Goal: Task Accomplishment & Management: Use online tool/utility

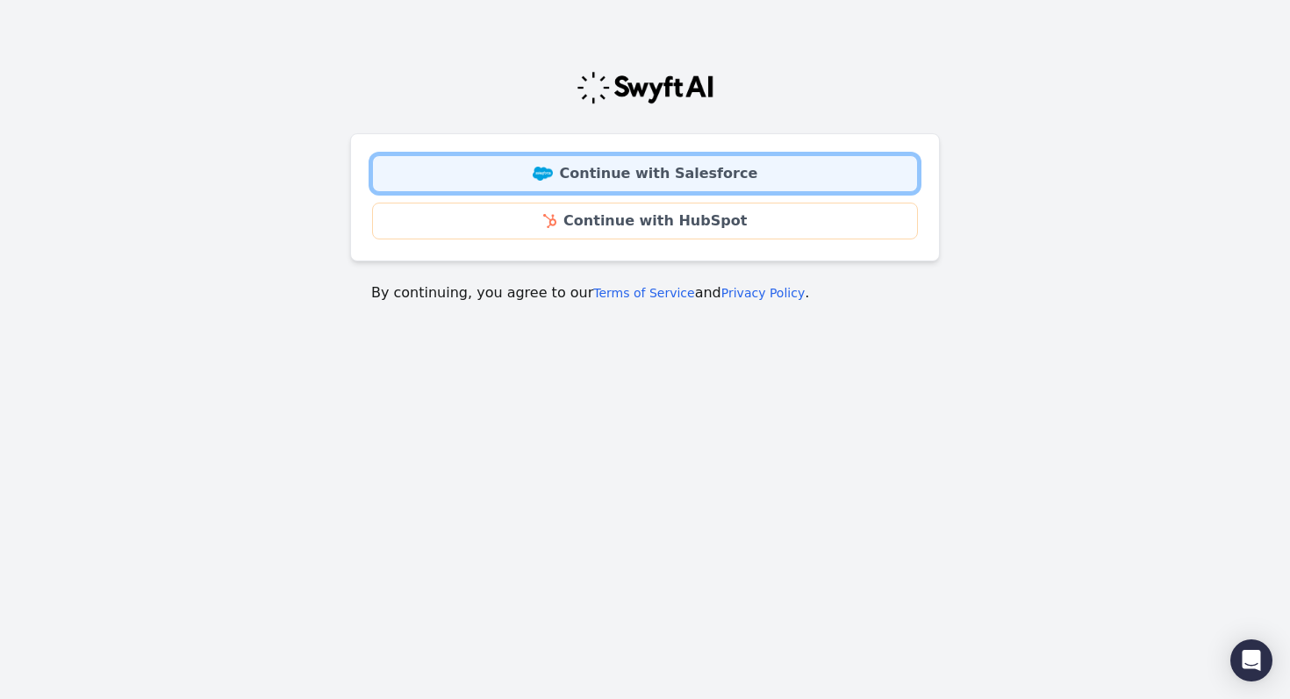
click at [651, 183] on link "Continue with Salesforce" at bounding box center [645, 173] width 546 height 37
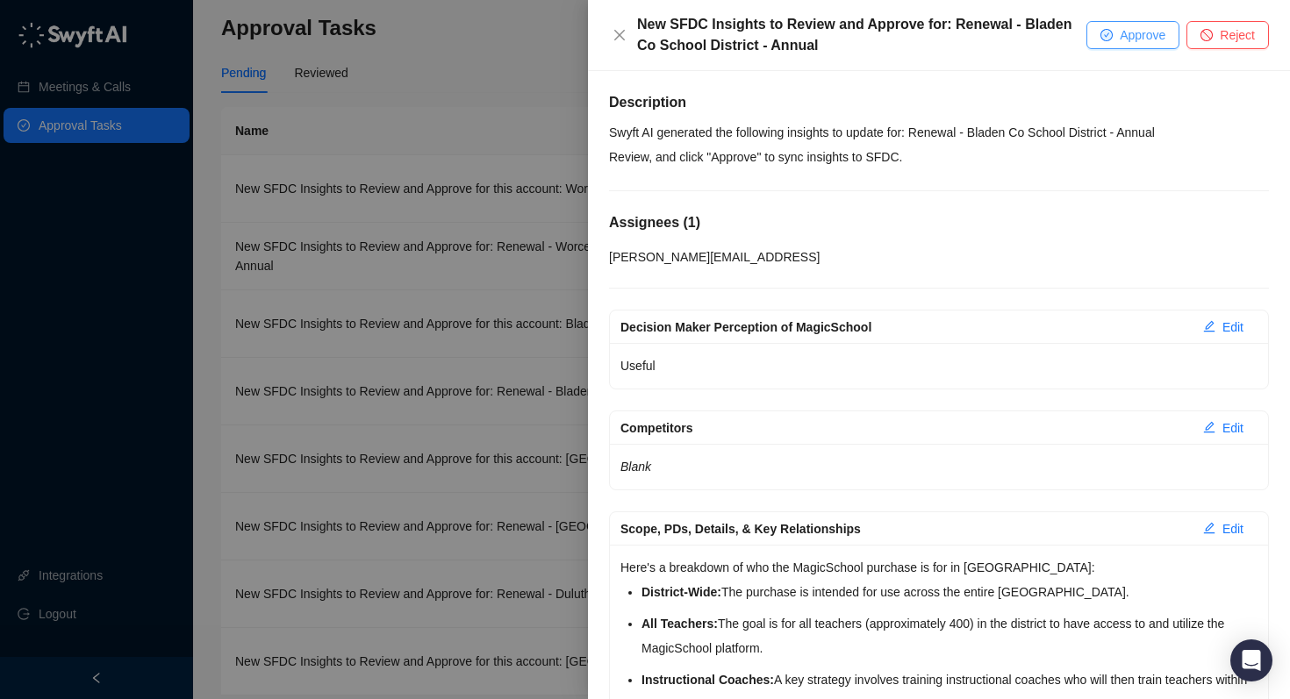
click at [1112, 37] on button "Approve" at bounding box center [1132, 35] width 93 height 28
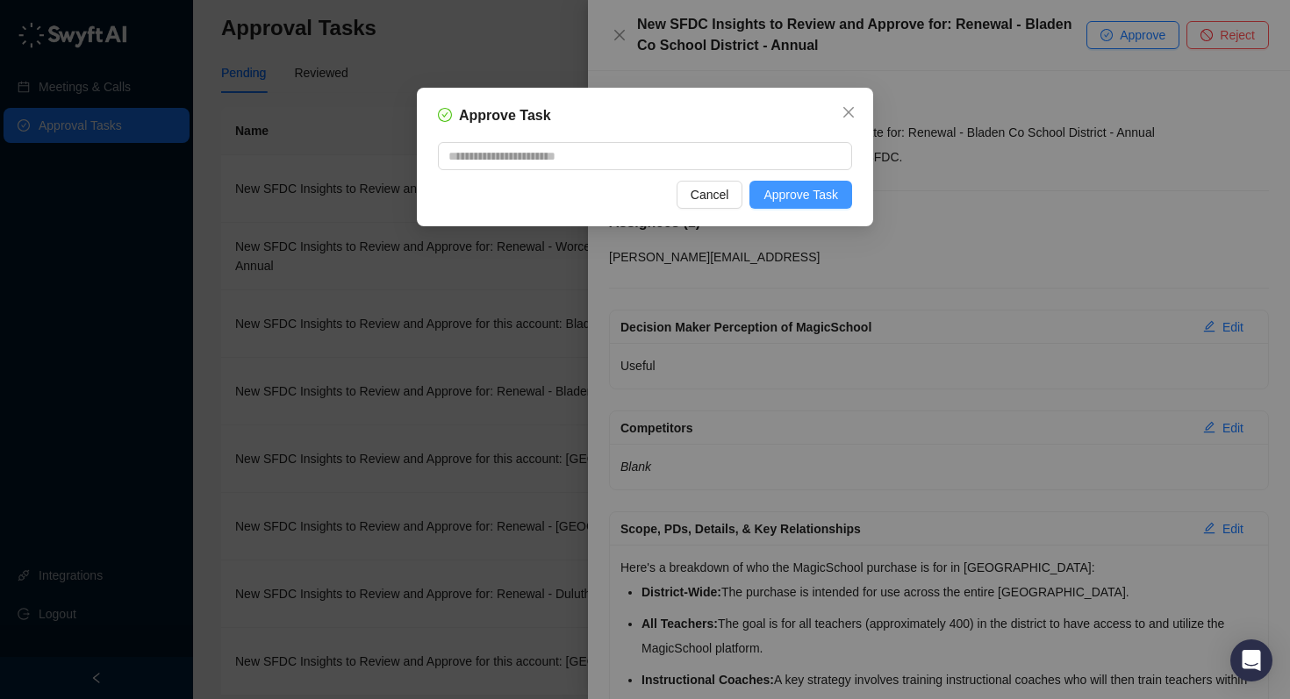
click at [802, 188] on span "Approve Task" at bounding box center [800, 194] width 75 height 19
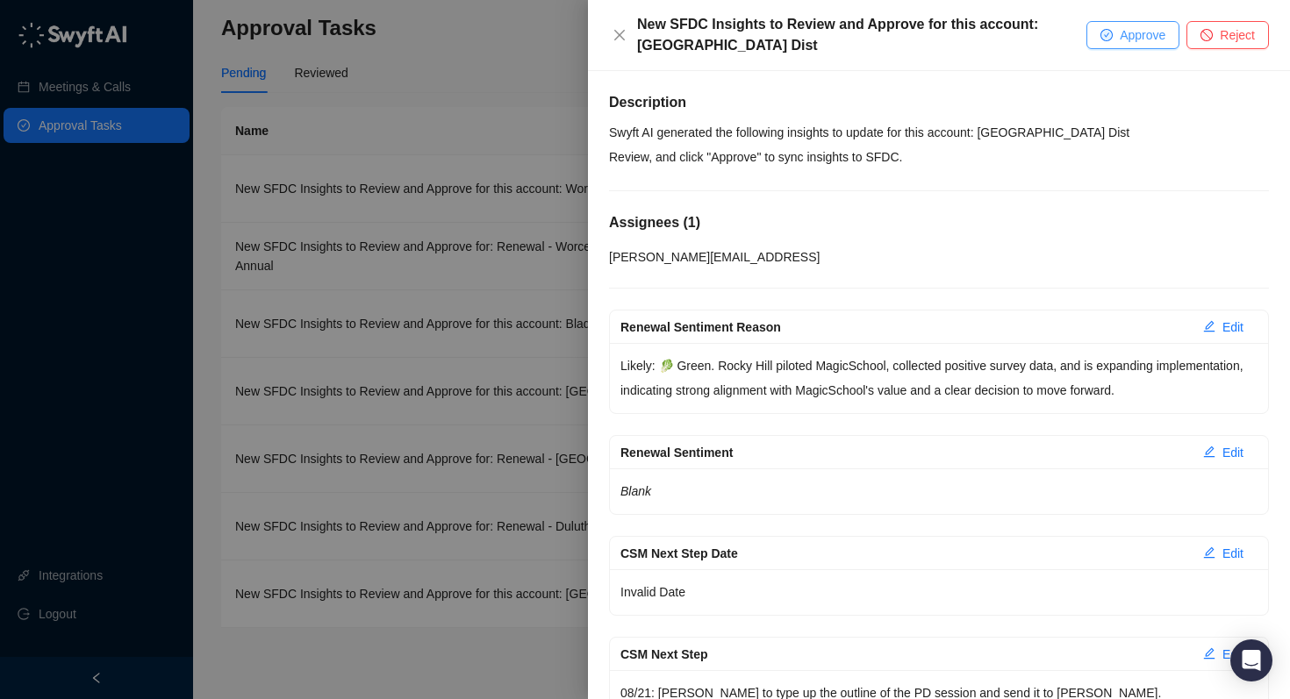
click at [1120, 28] on span "Approve" at bounding box center [1143, 34] width 46 height 19
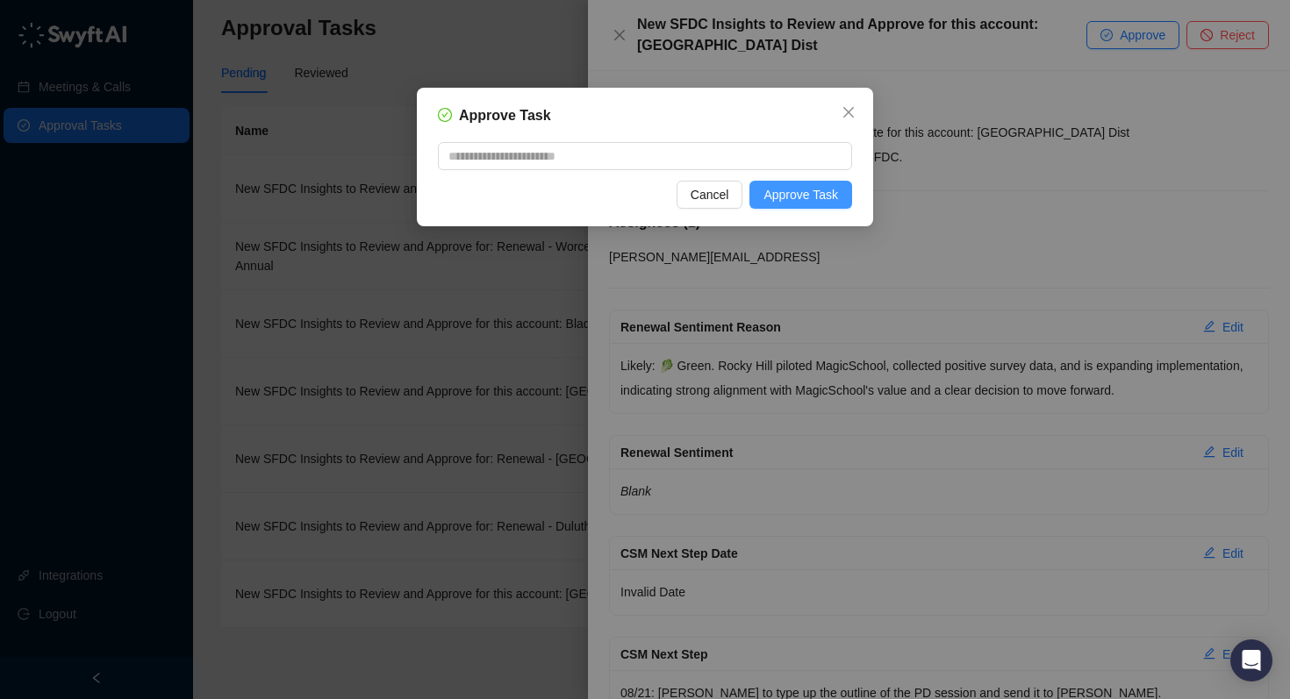
click at [797, 193] on span "Approve Task" at bounding box center [800, 194] width 75 height 19
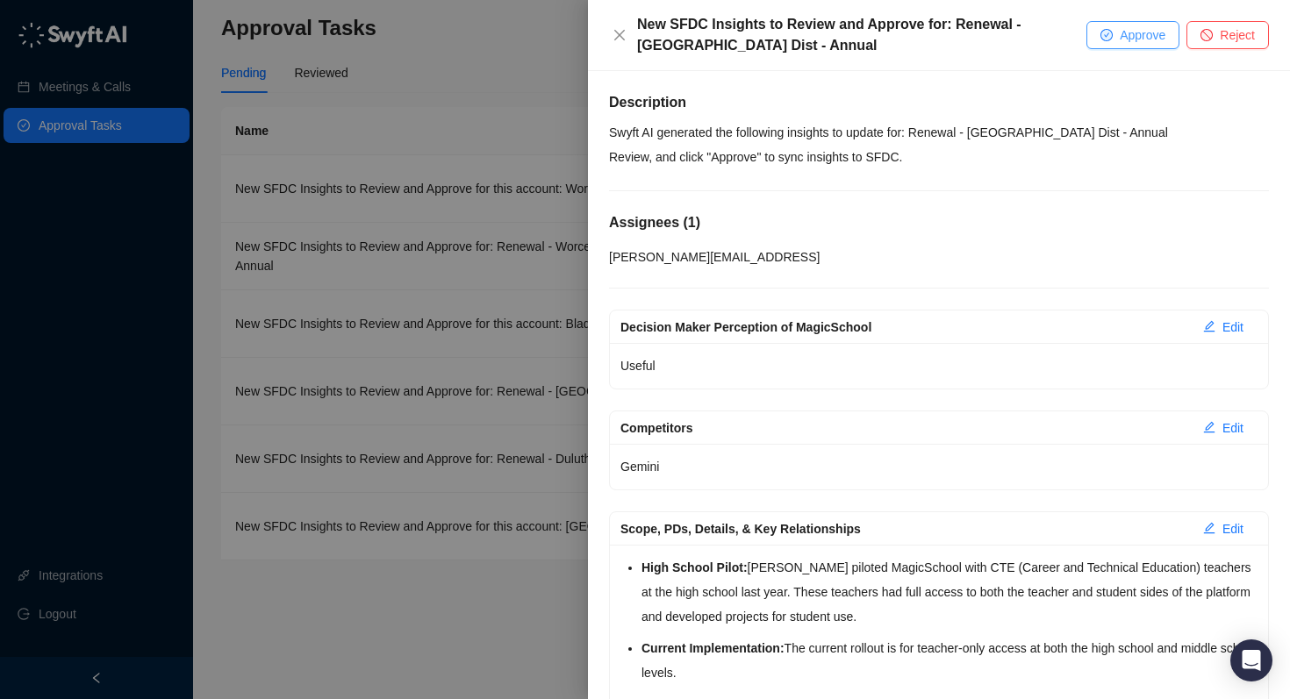
click at [1106, 35] on icon "check-circle" at bounding box center [1106, 35] width 11 height 11
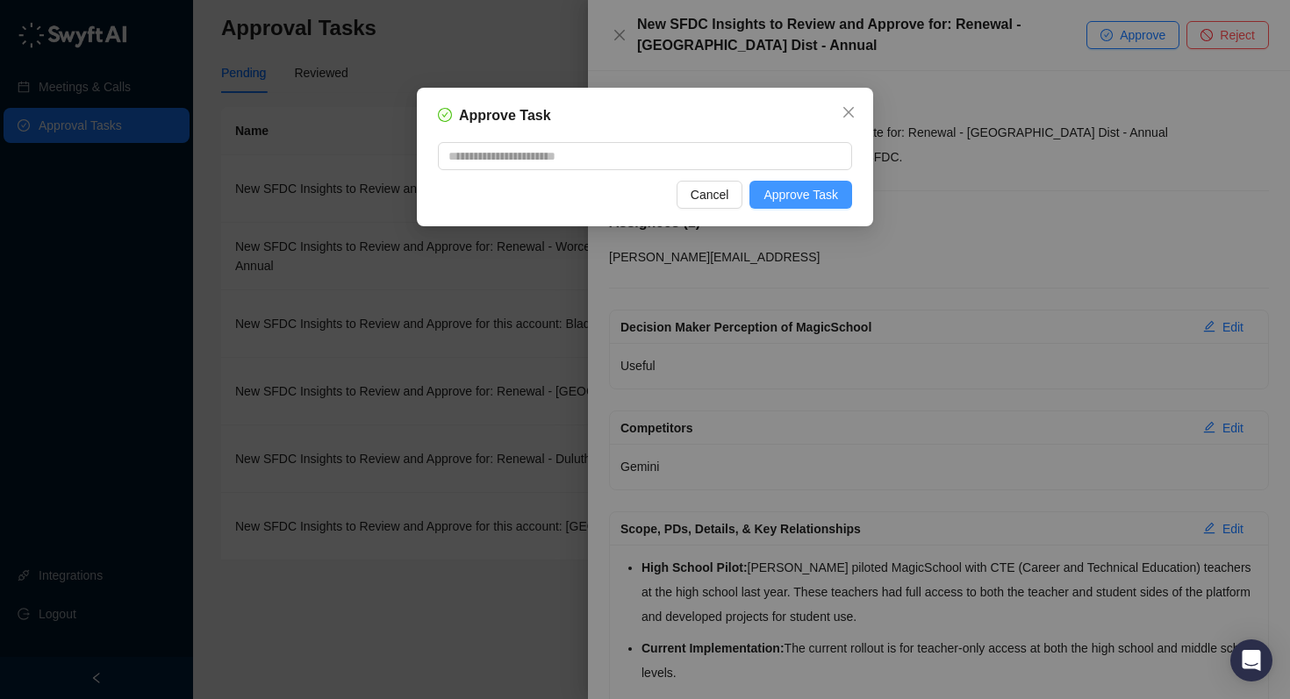
click at [821, 196] on span "Approve Task" at bounding box center [800, 194] width 75 height 19
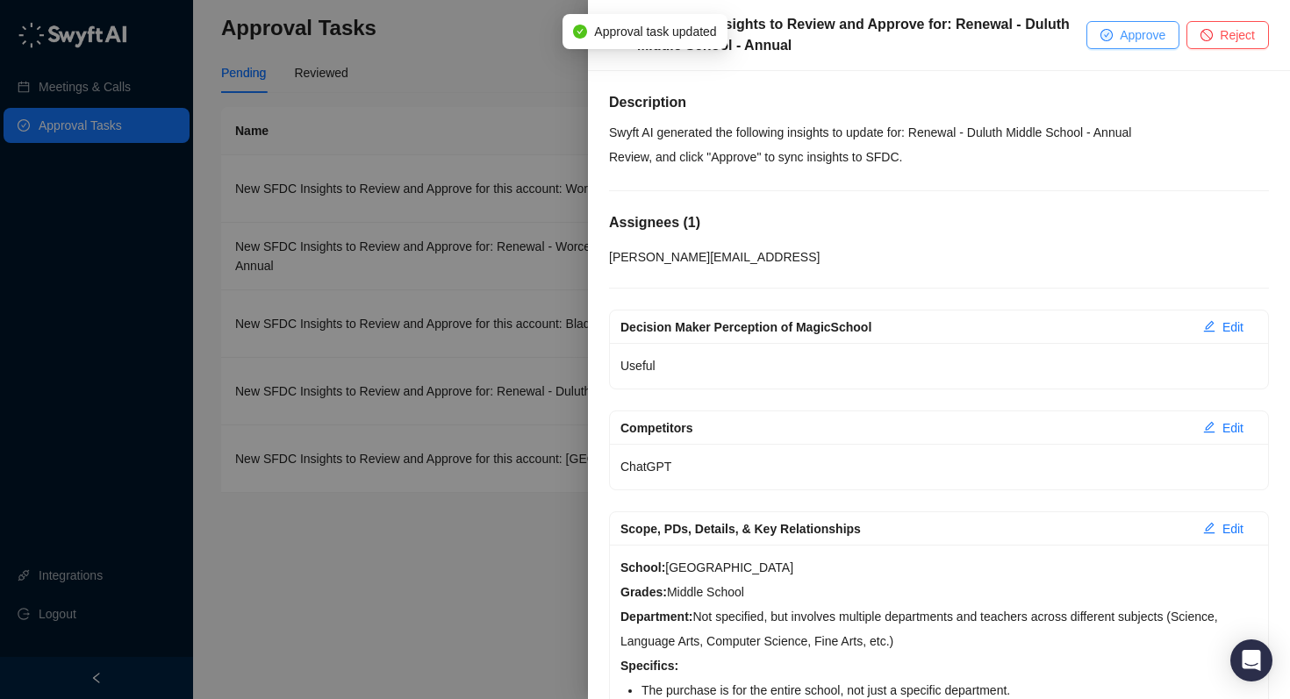
click at [1110, 40] on button "Approve" at bounding box center [1132, 35] width 93 height 28
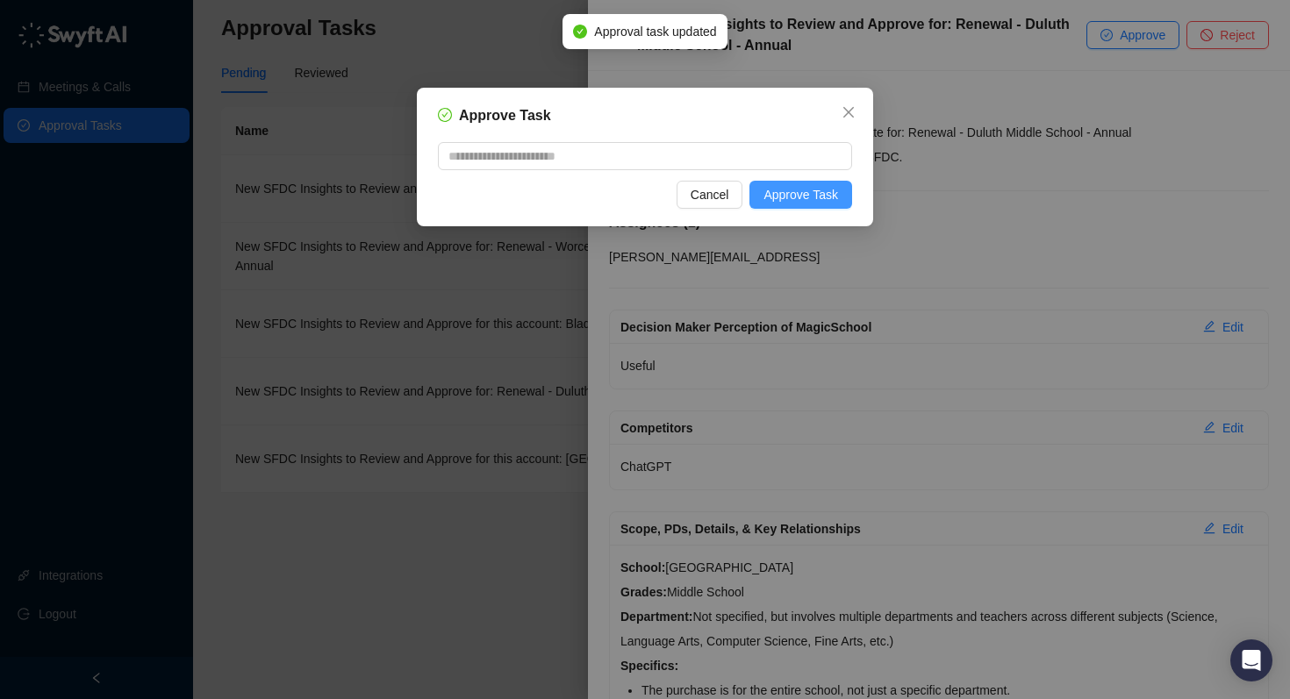
click at [829, 195] on span "Approve Task" at bounding box center [800, 194] width 75 height 19
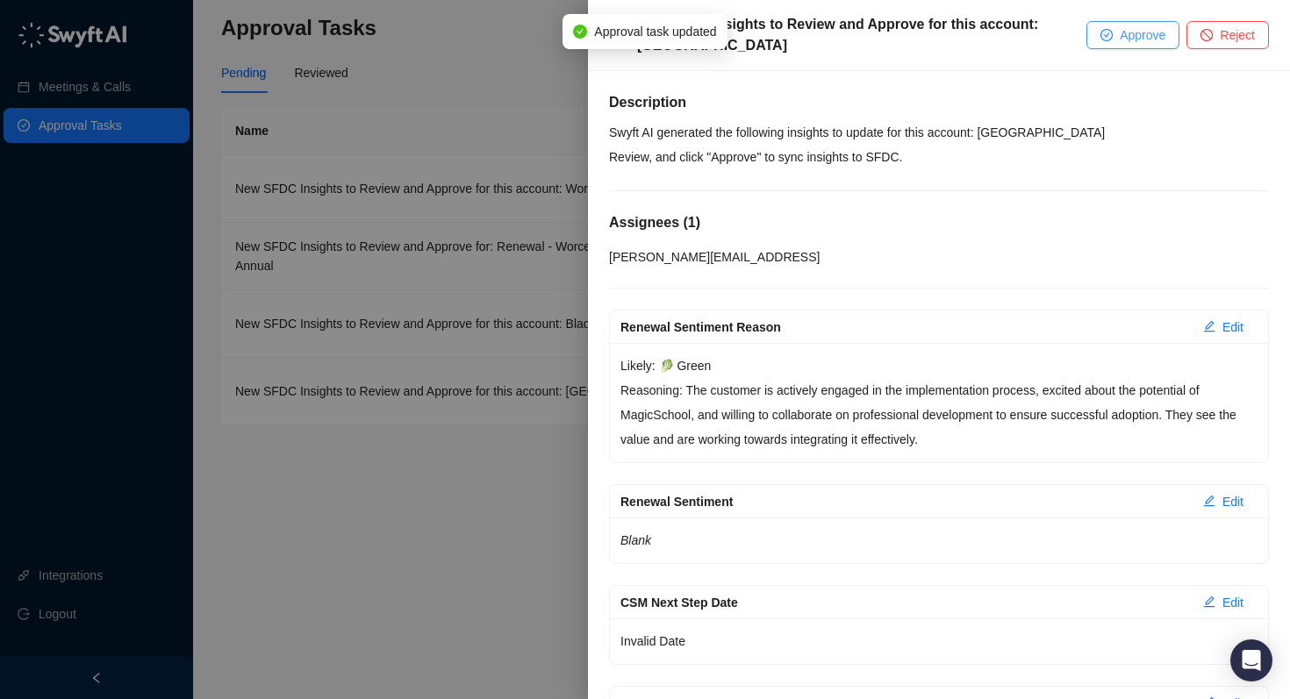
click at [1120, 33] on span "Approve" at bounding box center [1143, 34] width 46 height 19
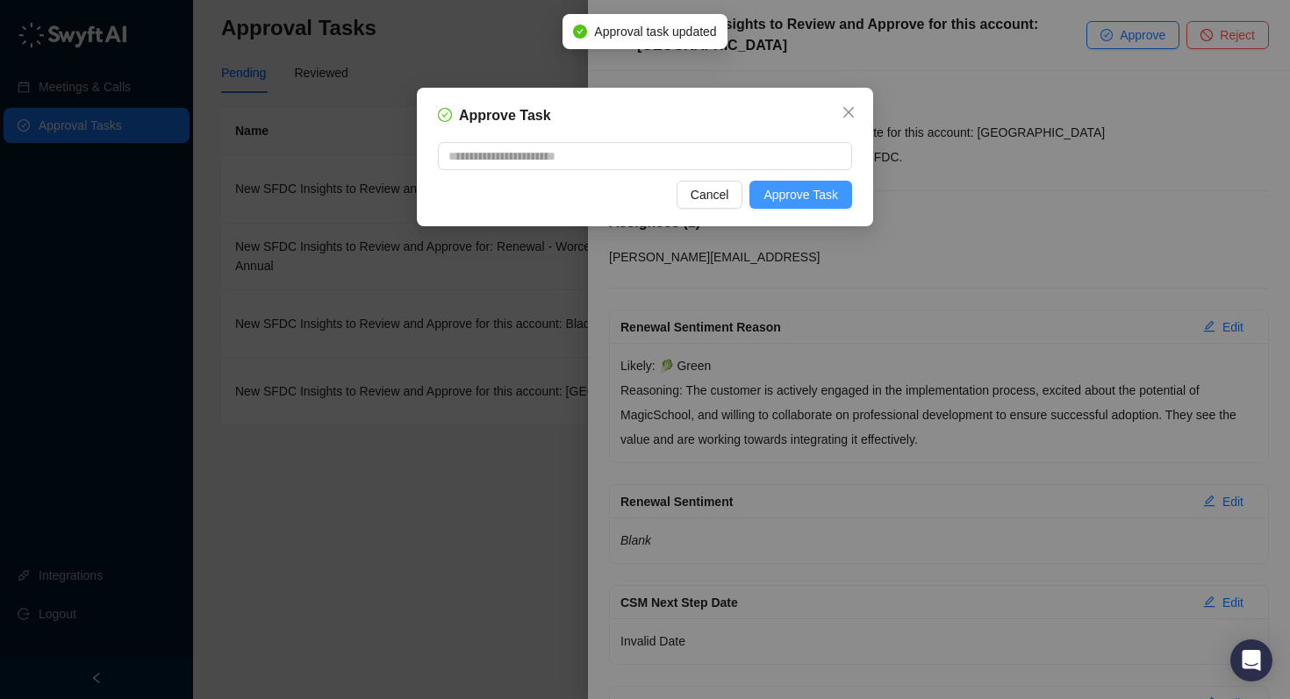
click at [810, 197] on span "Approve Task" at bounding box center [800, 194] width 75 height 19
